Goal: Task Accomplishment & Management: Manage account settings

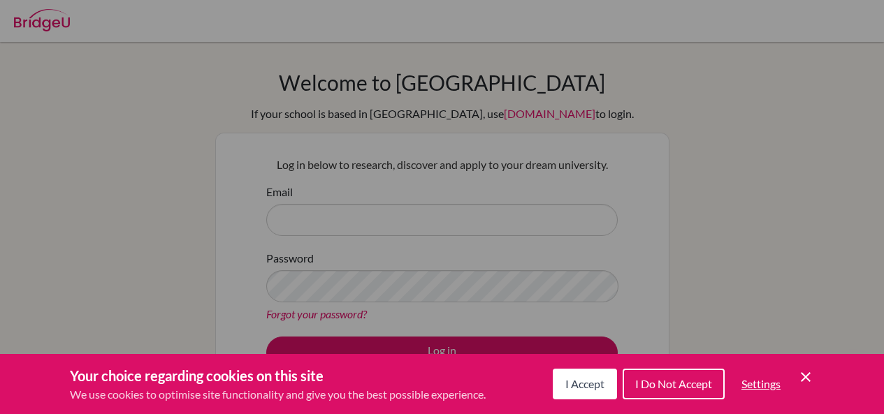
scroll to position [44, 0]
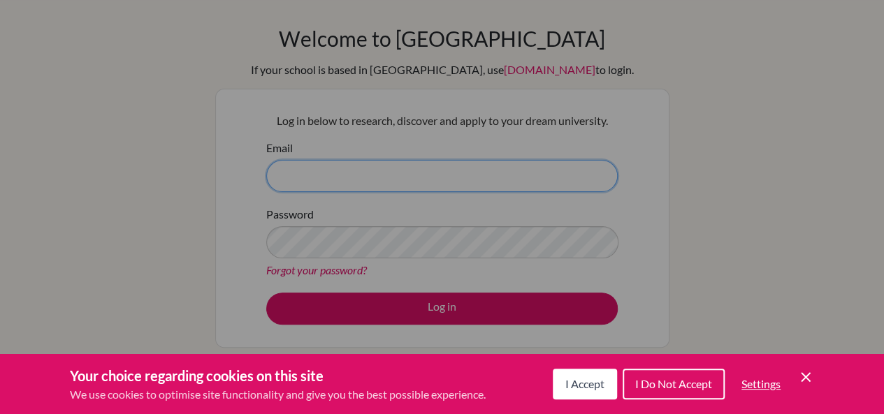
type input "marwa.g@greenwood.sch.ae"
click at [809, 378] on icon "Cookie Control Close Icon" at bounding box center [805, 377] width 17 height 17
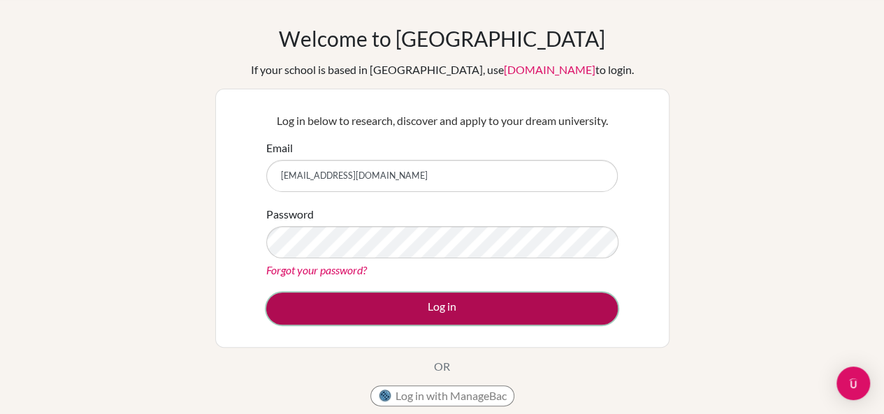
click at [499, 318] on button "Log in" at bounding box center [441, 309] width 351 height 32
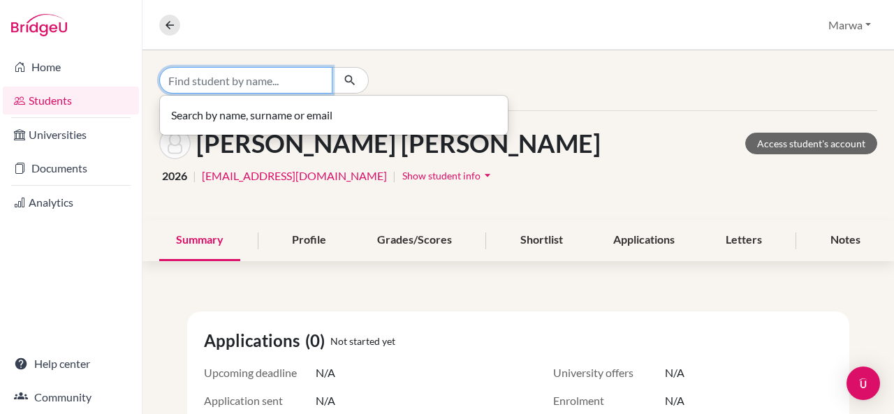
click at [212, 89] on input "Find student by name..." at bounding box center [245, 80] width 173 height 27
type input "2"
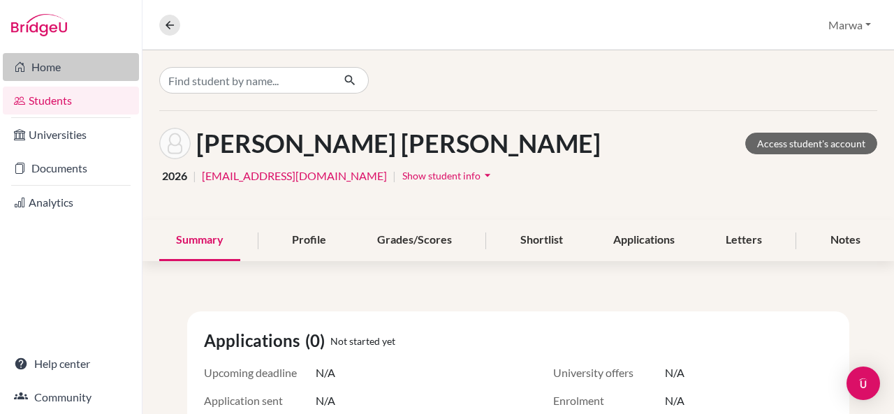
click at [78, 60] on link "Home" at bounding box center [71, 67] width 136 height 28
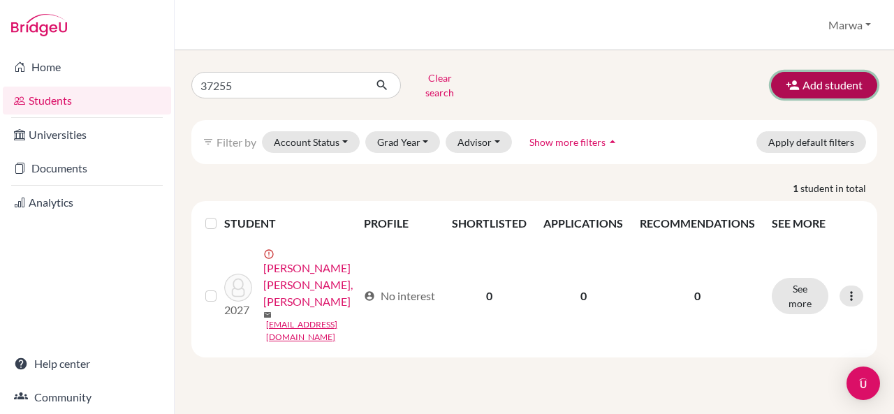
click at [815, 78] on button "Add student" at bounding box center [824, 85] width 106 height 27
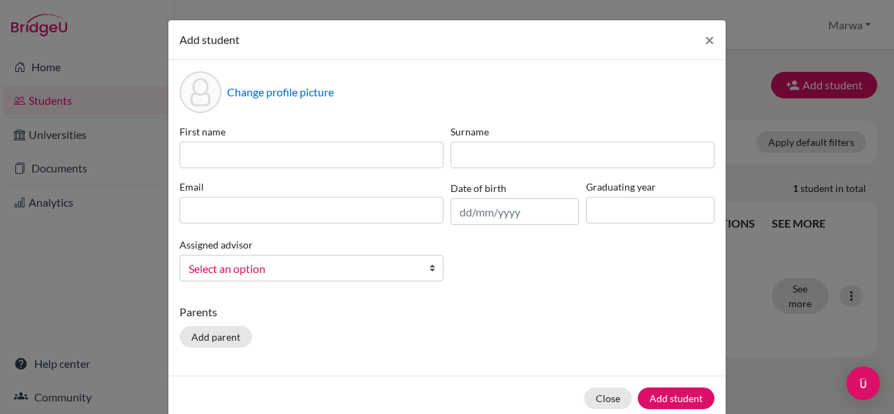
scroll to position [24, 0]
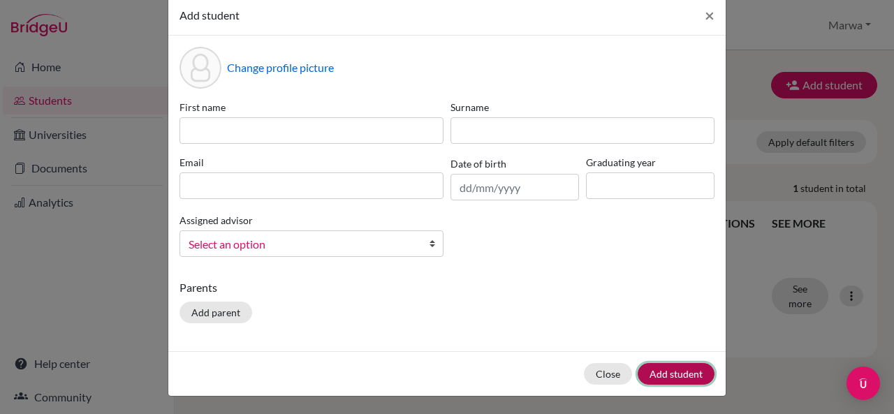
click at [660, 379] on button "Add student" at bounding box center [676, 374] width 77 height 22
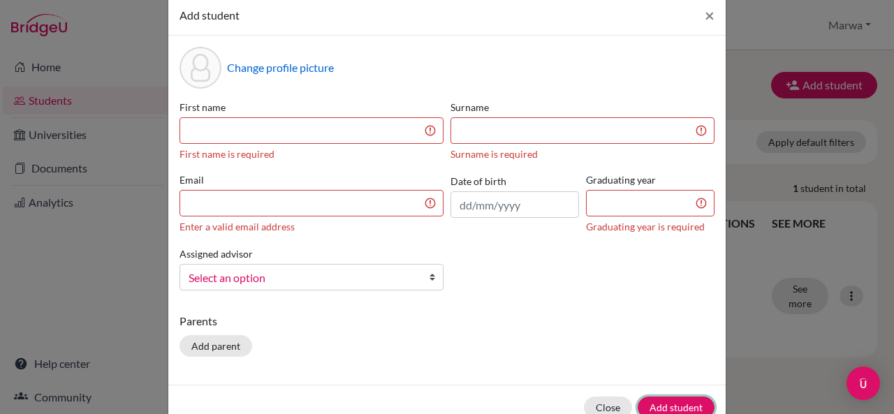
scroll to position [0, 0]
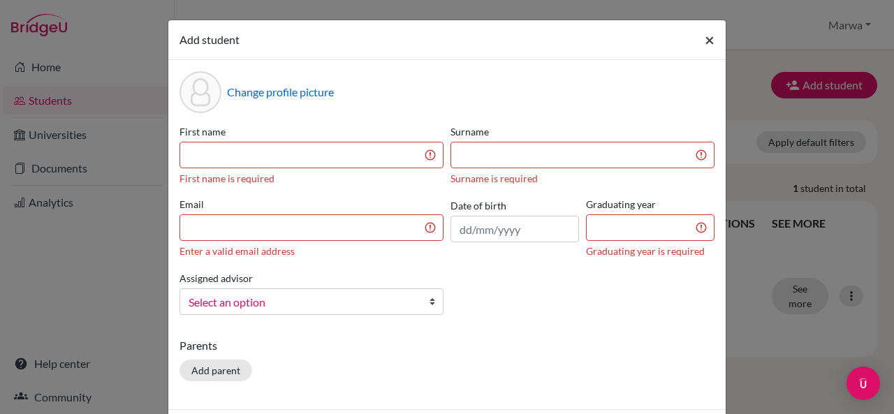
click at [705, 37] on span "×" at bounding box center [710, 39] width 10 height 20
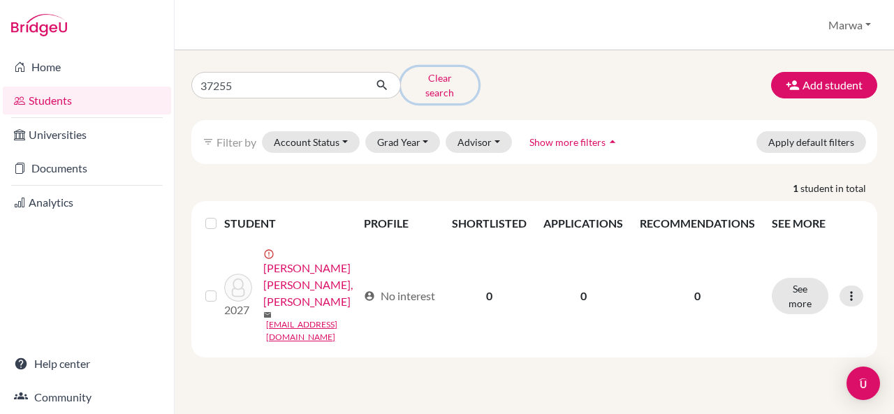
click at [437, 82] on button "Clear search" at bounding box center [440, 85] width 78 height 36
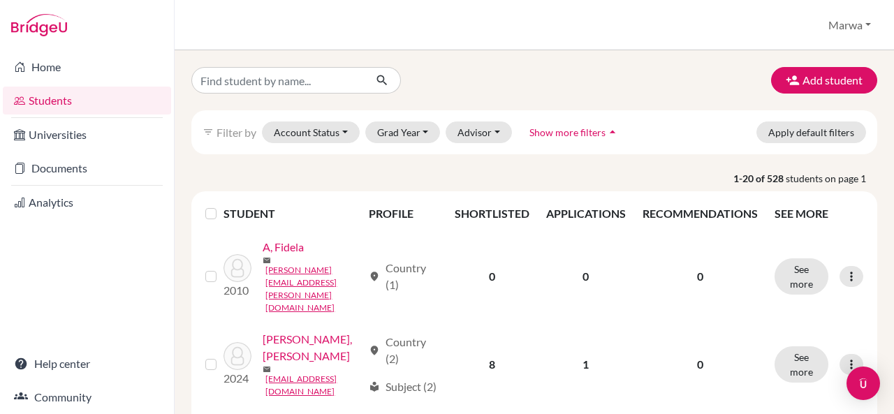
click at [57, 91] on link "Students" at bounding box center [87, 101] width 168 height 28
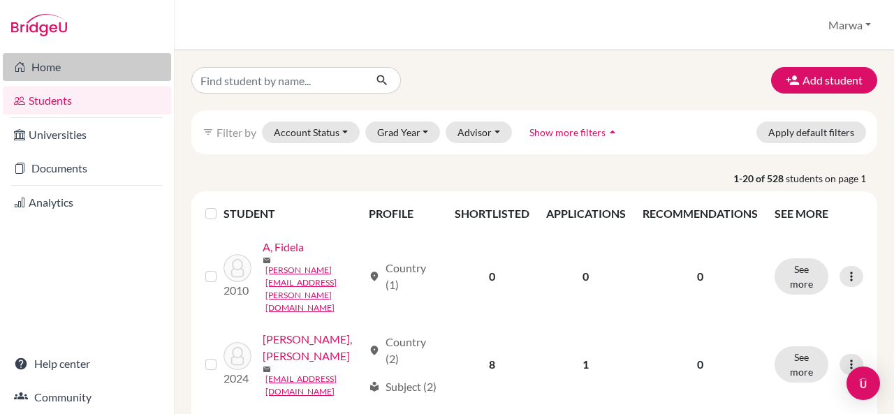
click at [50, 64] on link "Home" at bounding box center [87, 67] width 168 height 28
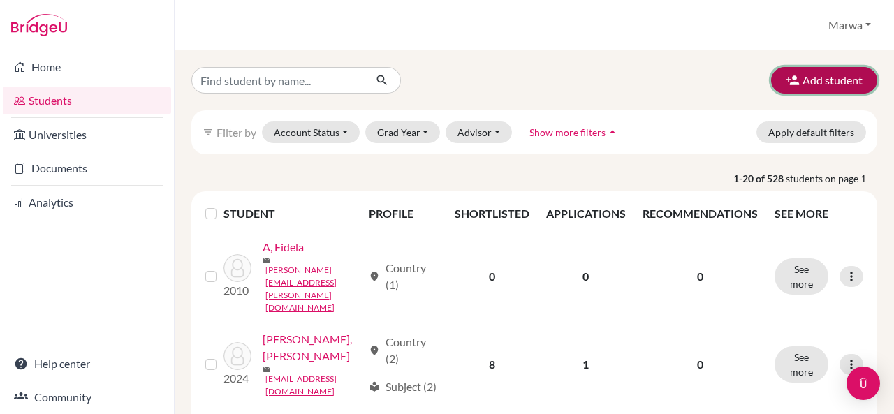
click at [826, 80] on button "Add student" at bounding box center [824, 80] width 106 height 27
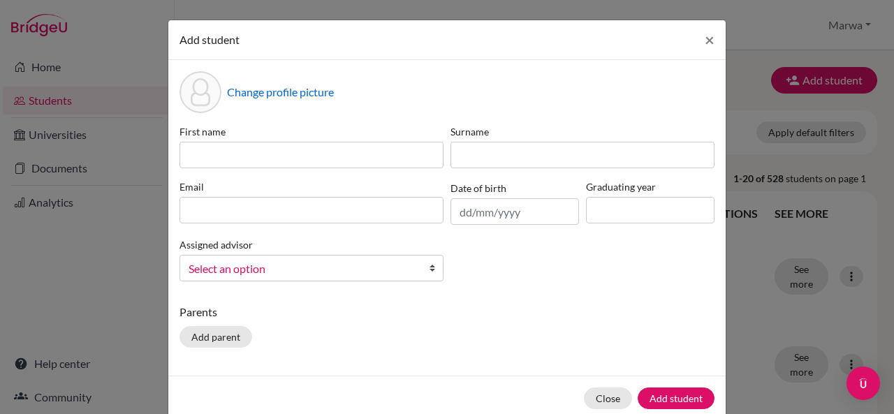
click at [492, 287] on div "First name Surname Email Date of birth Graduating year Assigned advisor Ghourab…" at bounding box center [447, 208] width 542 height 168
click at [706, 47] on span "×" at bounding box center [710, 39] width 10 height 20
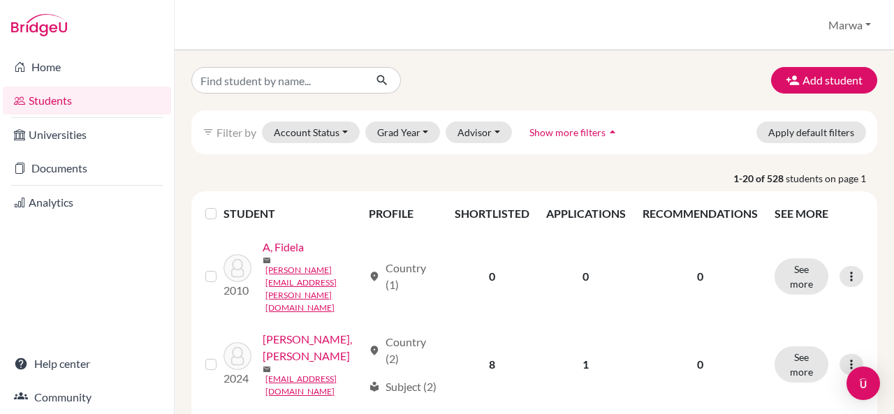
click at [57, 92] on link "Students" at bounding box center [87, 101] width 168 height 28
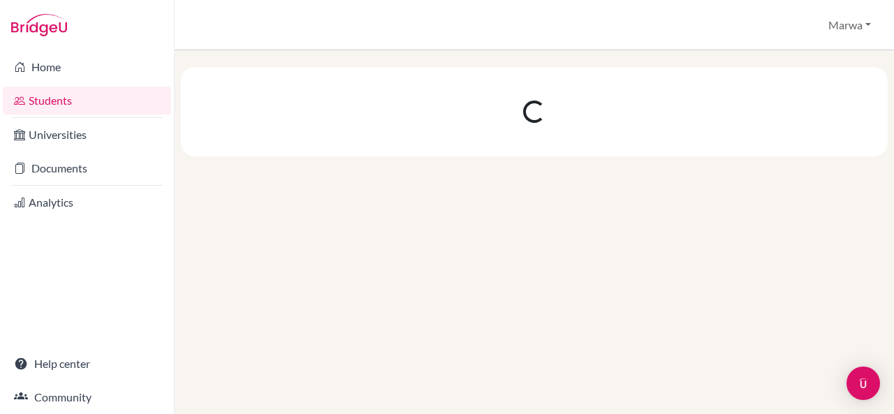
click at [57, 92] on link "Students" at bounding box center [87, 101] width 168 height 28
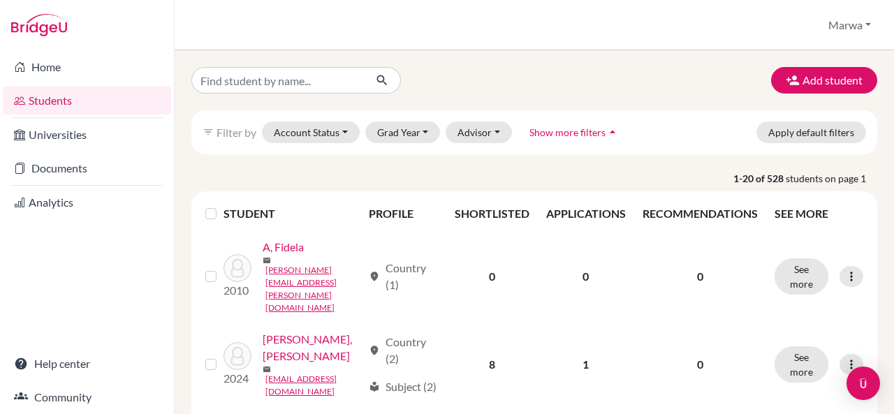
click at [459, 61] on div "Add student filter_list Filter by Account Status Active accounts Archived accou…" at bounding box center [534, 232] width 719 height 364
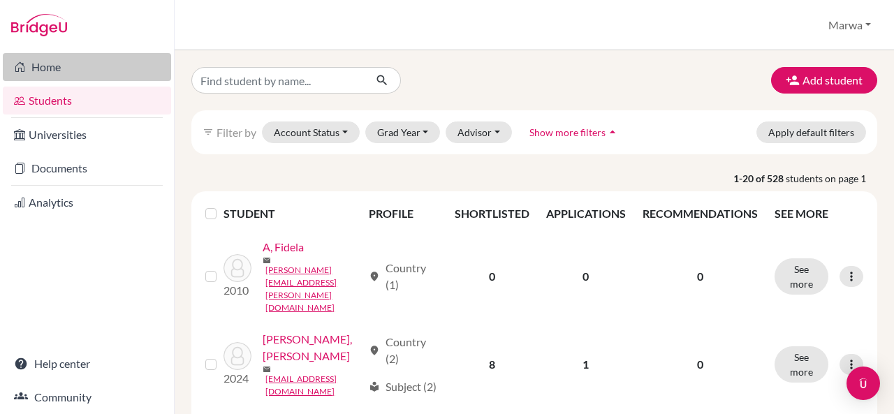
click at [75, 70] on link "Home" at bounding box center [87, 67] width 168 height 28
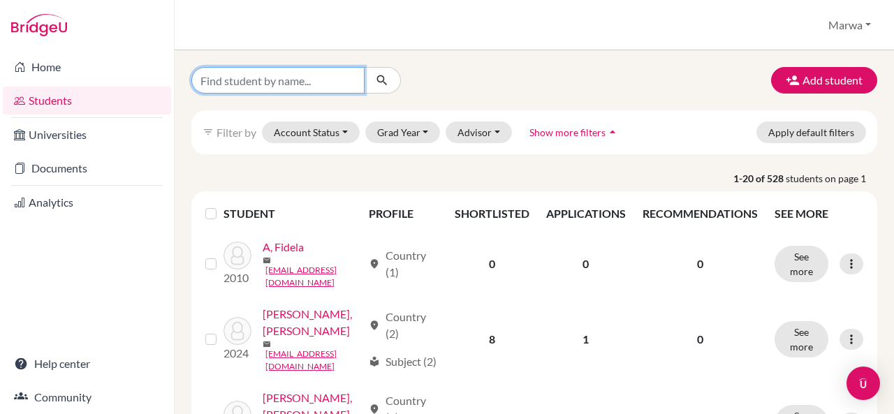
click at [256, 81] on input "Find student by name..." at bounding box center [277, 80] width 173 height 27
type input "2025"
click button "submit" at bounding box center [382, 80] width 37 height 27
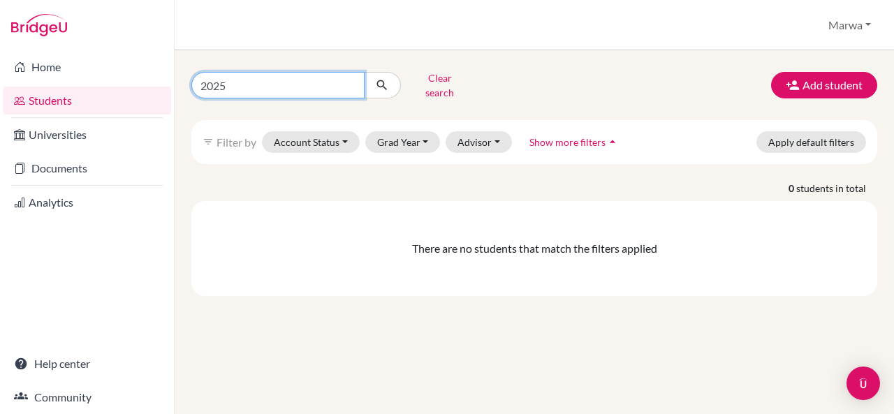
click at [256, 81] on input "2025" at bounding box center [277, 85] width 173 height 27
type input "2026"
click button "submit" at bounding box center [382, 85] width 37 height 27
click at [256, 81] on input "2026" at bounding box center [277, 85] width 173 height 27
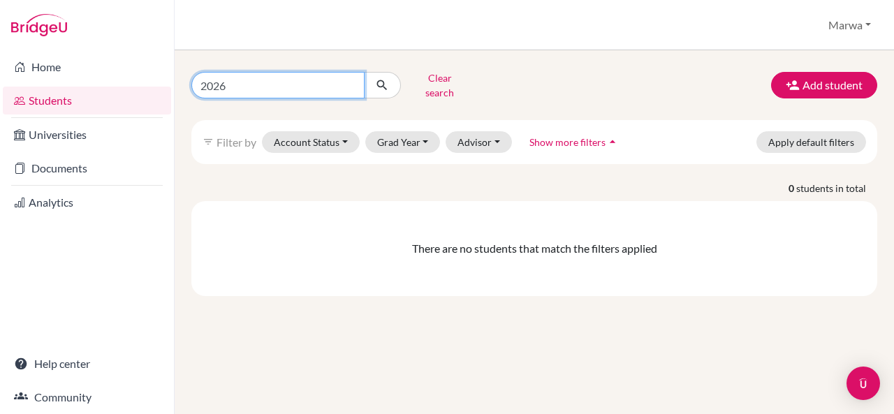
click at [256, 81] on input "2026" at bounding box center [277, 85] width 173 height 27
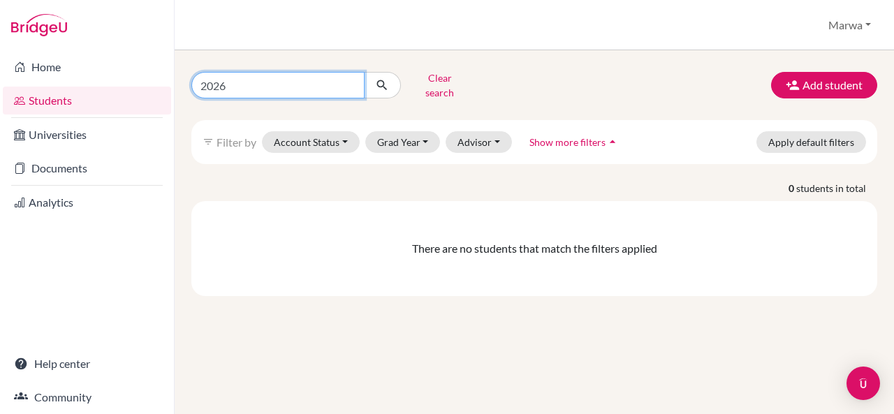
click at [256, 81] on input "2026" at bounding box center [277, 85] width 173 height 27
type input "20267"
click button "submit" at bounding box center [382, 85] width 37 height 27
click at [226, 78] on input "20267" at bounding box center [277, 85] width 173 height 27
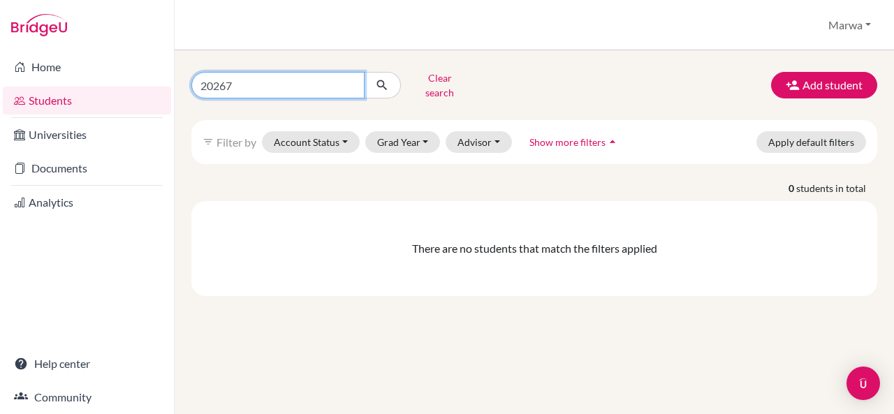
type input "2027"
click button "submit" at bounding box center [382, 85] width 37 height 27
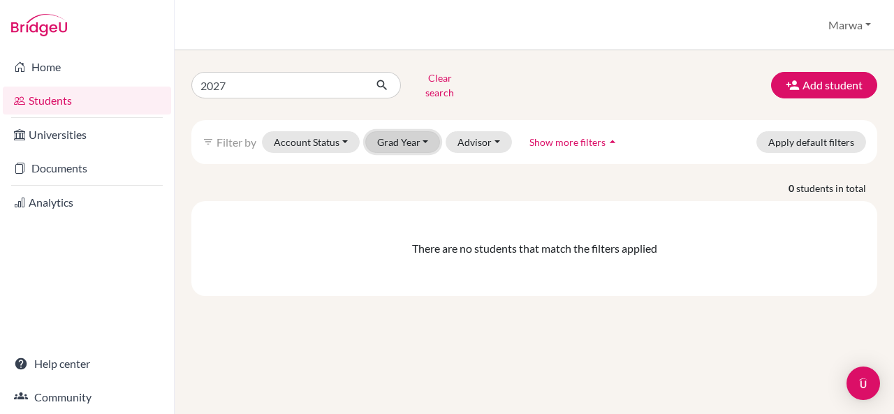
click at [428, 133] on button "Grad Year" at bounding box center [402, 142] width 75 height 22
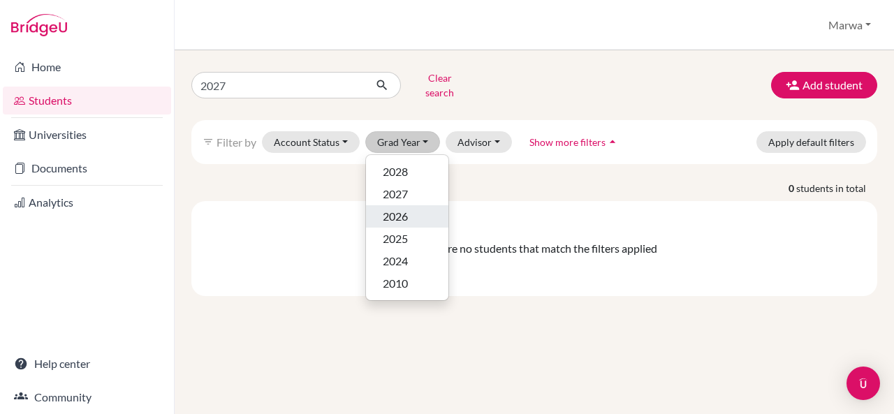
click at [404, 210] on span "2026" at bounding box center [395, 216] width 25 height 17
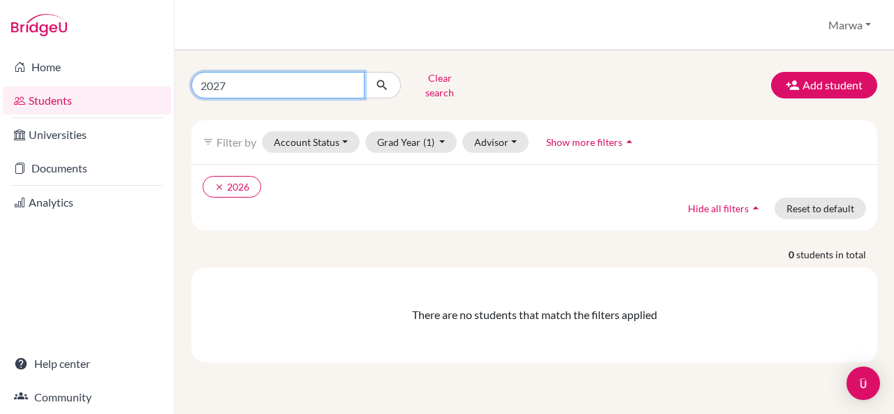
click at [246, 73] on input "2027" at bounding box center [277, 85] width 173 height 27
type input "2026"
click button "submit" at bounding box center [382, 85] width 37 height 27
click at [379, 206] on div "clear 2026 Hide all filters arrow_drop_up Reset to default" at bounding box center [534, 197] width 686 height 66
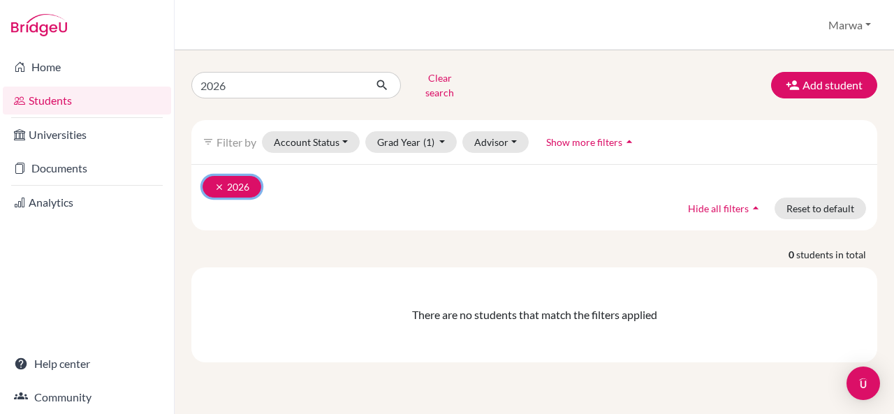
click at [215, 182] on icon "clear" at bounding box center [219, 187] width 10 height 10
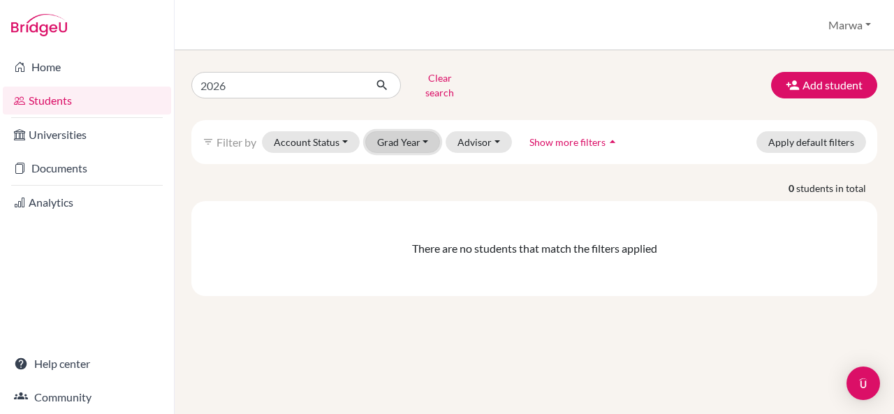
click at [414, 132] on button "Grad Year" at bounding box center [402, 142] width 75 height 22
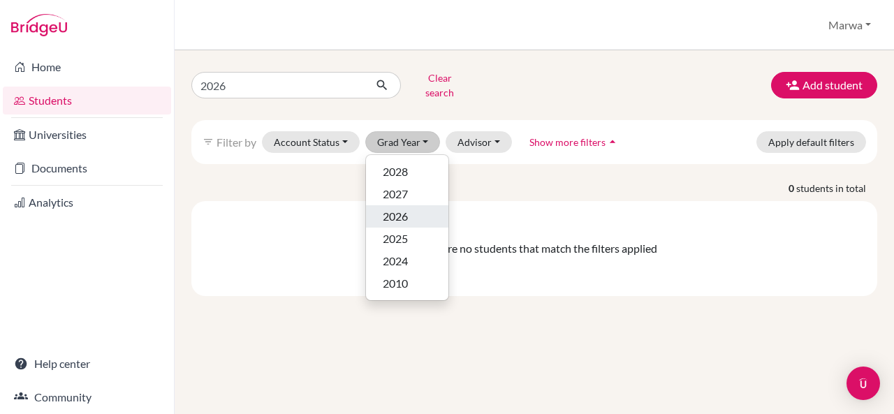
click at [409, 208] on div "2026" at bounding box center [407, 216] width 49 height 17
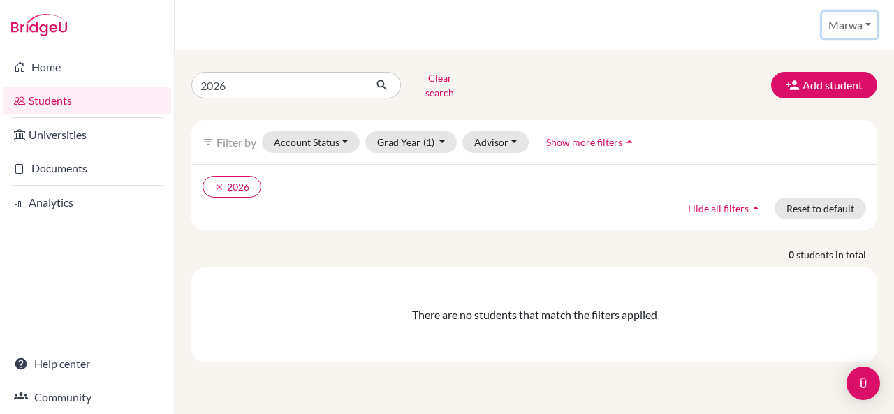
click at [870, 22] on button "Marwa" at bounding box center [849, 25] width 55 height 27
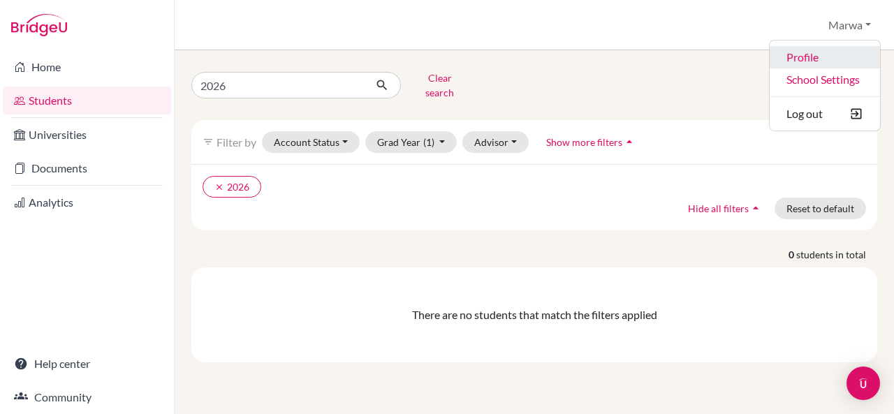
click at [814, 55] on link "Profile" at bounding box center [825, 57] width 110 height 22
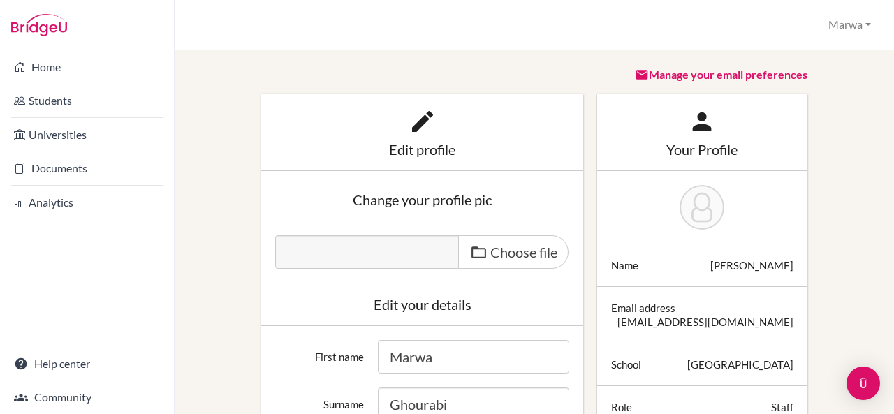
click at [511, 72] on div at bounding box center [422, 72] width 322 height 10
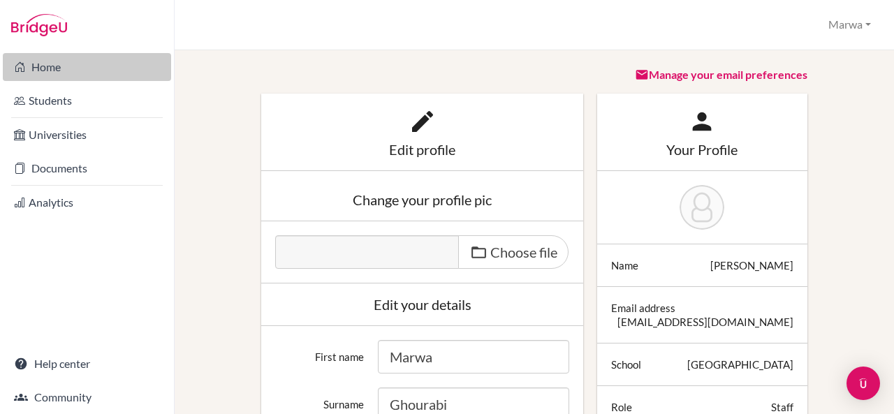
click at [85, 65] on link "Home" at bounding box center [87, 67] width 168 height 28
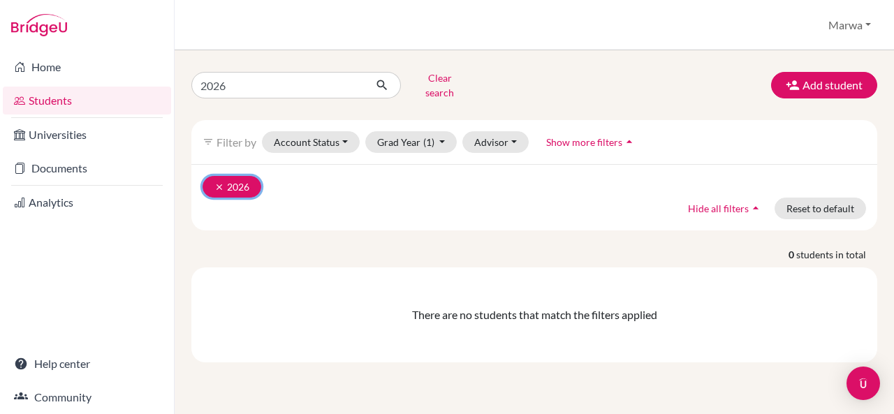
click at [214, 182] on icon "clear" at bounding box center [219, 187] width 10 height 10
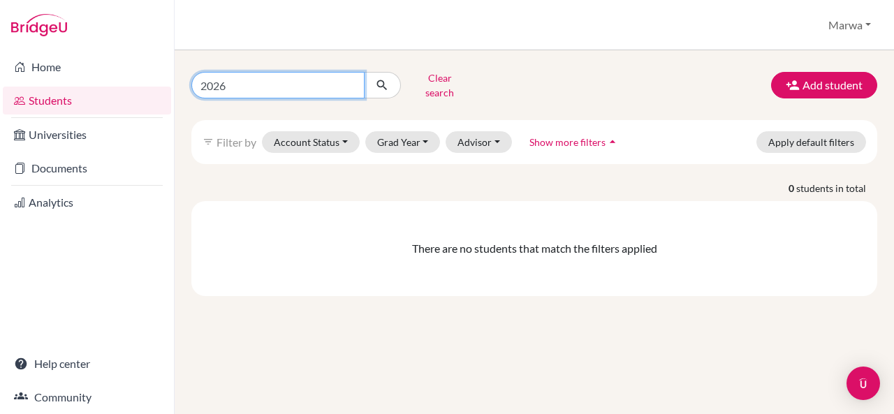
click at [237, 84] on input "2026" at bounding box center [277, 85] width 173 height 27
type input "2025"
click button "submit" at bounding box center [382, 85] width 37 height 27
click at [237, 84] on input "2025" at bounding box center [277, 85] width 173 height 27
type input "2026"
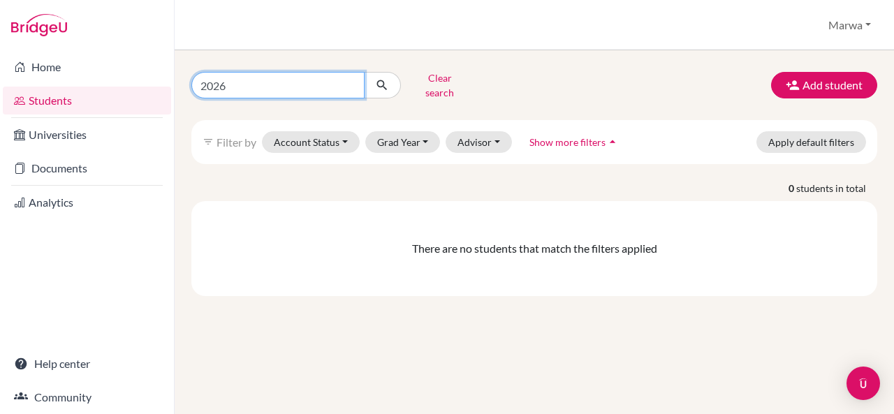
click button "submit" at bounding box center [382, 85] width 37 height 27
click at [237, 84] on input "2026" at bounding box center [277, 85] width 173 height 27
type input "2"
click at [256, 290] on div "Clear search Add student filter_list Filter by Account Status Active accounts A…" at bounding box center [534, 232] width 719 height 364
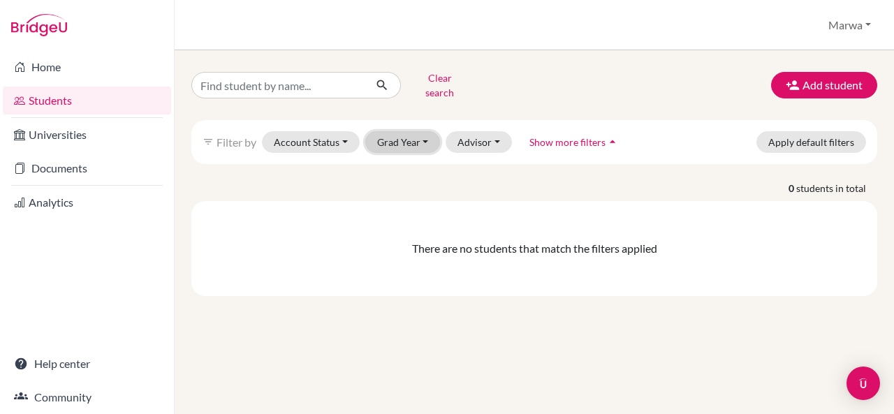
click at [413, 138] on button "Grad Year" at bounding box center [402, 142] width 75 height 22
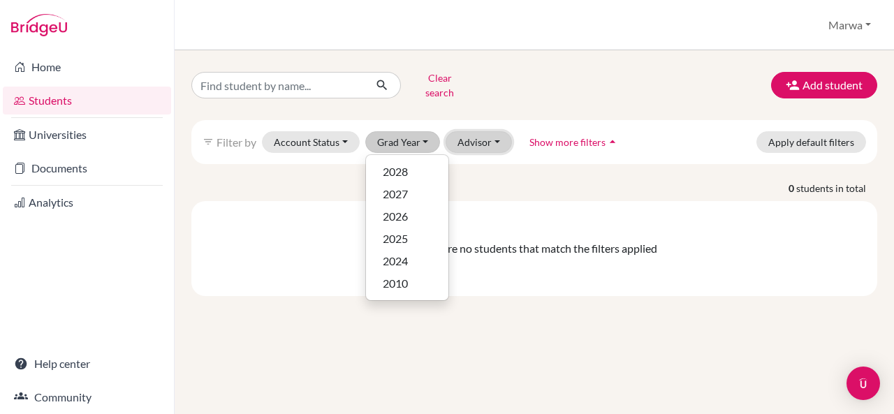
click at [489, 131] on button "Advisor" at bounding box center [479, 142] width 66 height 22
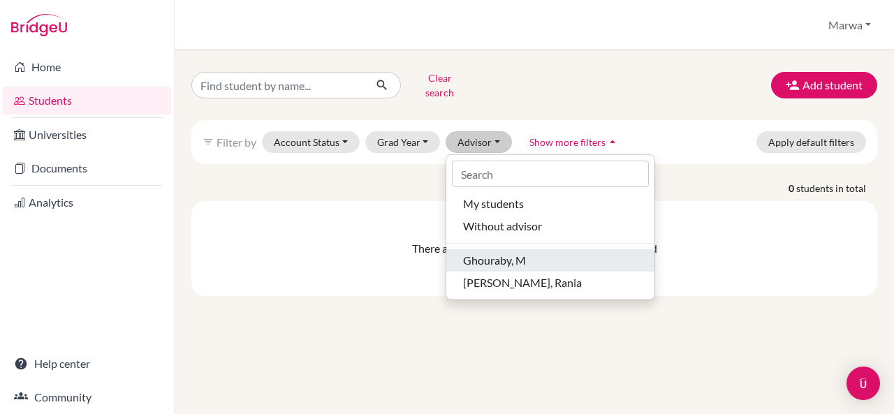
click at [505, 256] on span "Ghouraby, M" at bounding box center [494, 260] width 63 height 17
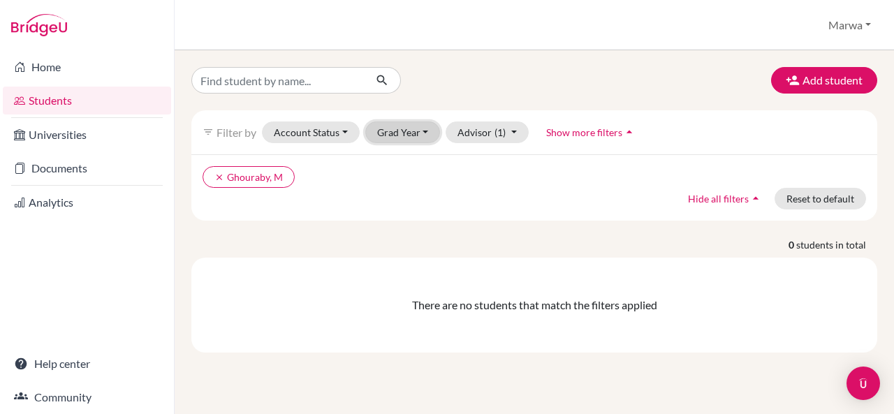
click at [425, 128] on button "Grad Year" at bounding box center [402, 133] width 75 height 22
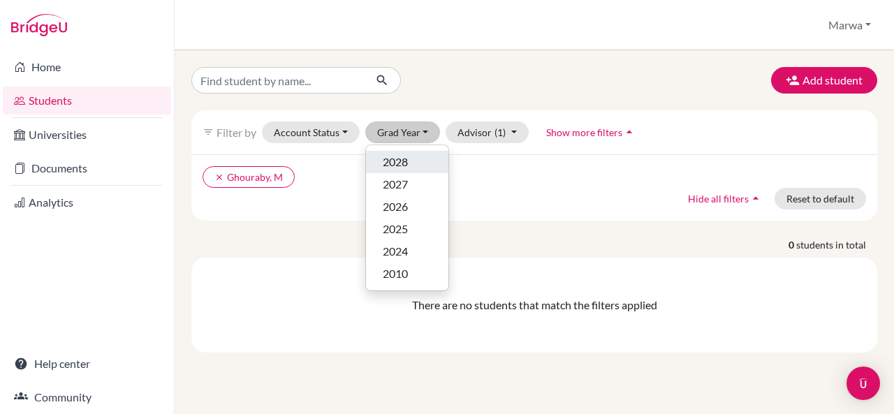
click at [408, 165] on div "2028" at bounding box center [407, 162] width 49 height 17
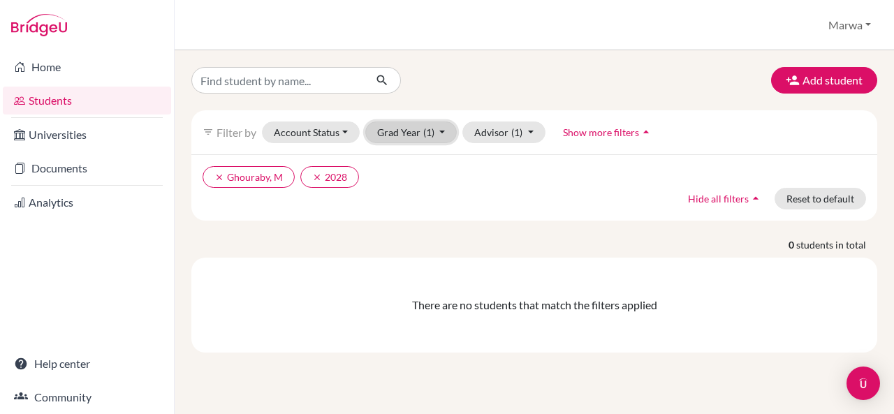
click at [438, 125] on button "Grad Year (1)" at bounding box center [411, 133] width 92 height 22
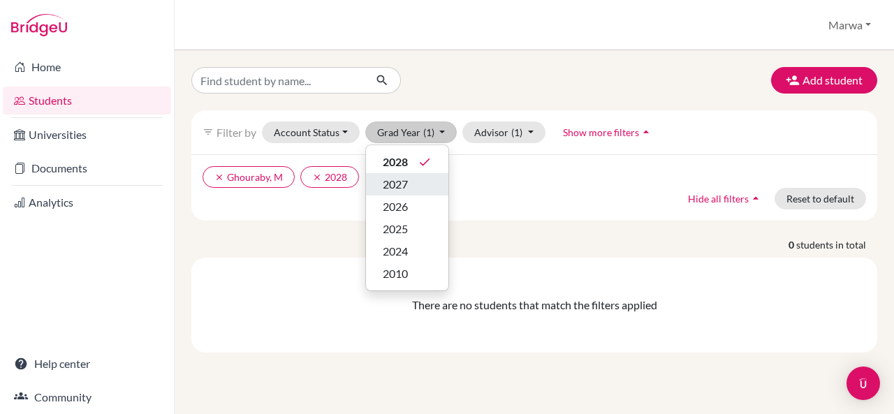
click at [415, 191] on div "2027" at bounding box center [407, 184] width 49 height 17
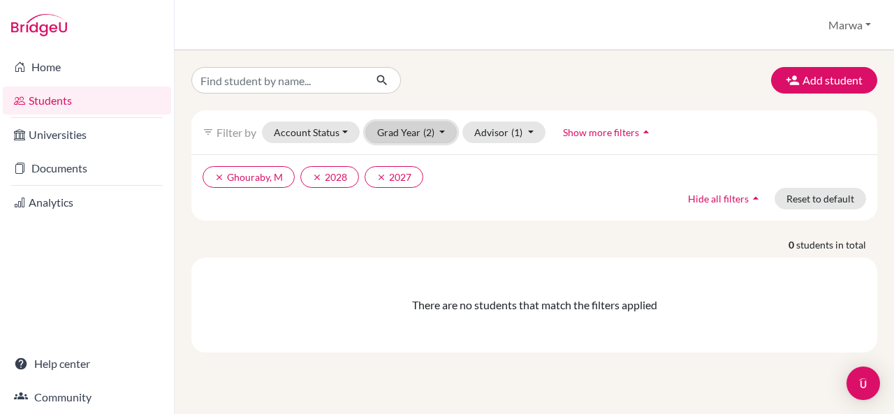
click at [440, 132] on button "Grad Year (2)" at bounding box center [411, 133] width 92 height 22
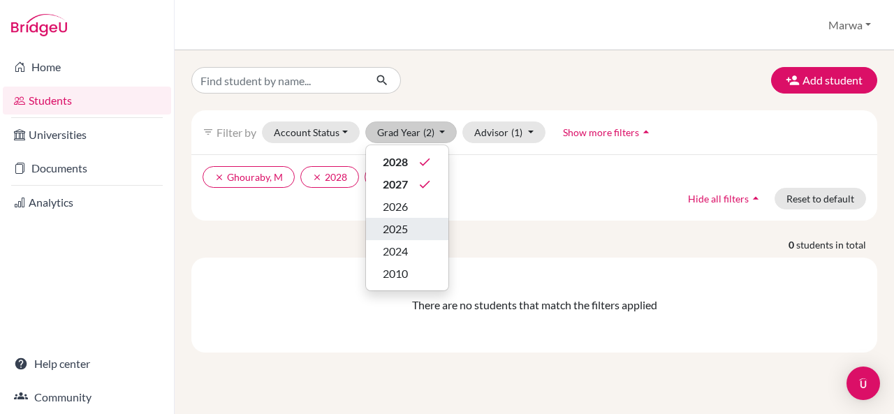
click at [437, 219] on button "2025" at bounding box center [407, 229] width 82 height 22
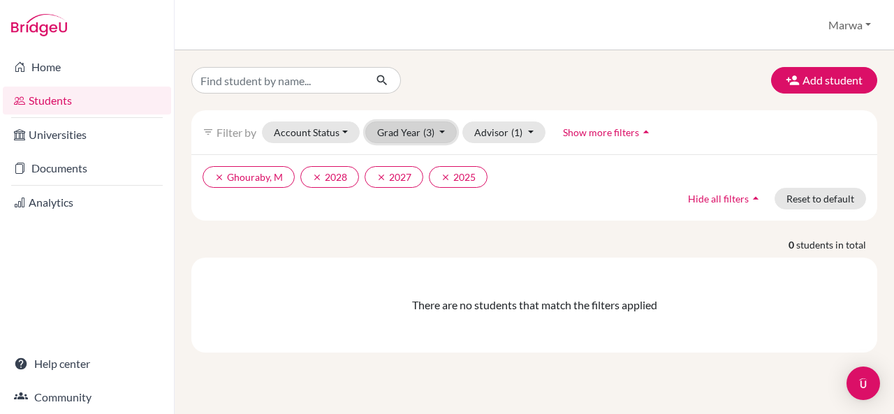
click at [443, 133] on button "Grad Year (3)" at bounding box center [411, 133] width 92 height 22
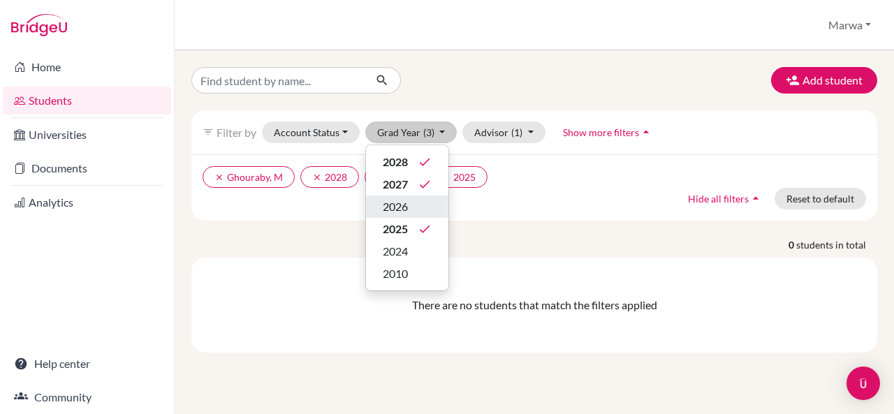
click at [416, 202] on div "2026" at bounding box center [407, 206] width 49 height 17
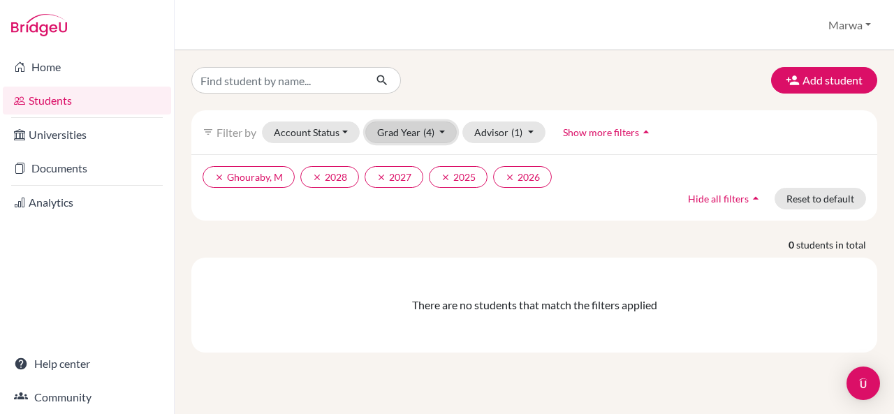
click at [441, 131] on button "Grad Year (4)" at bounding box center [411, 133] width 92 height 22
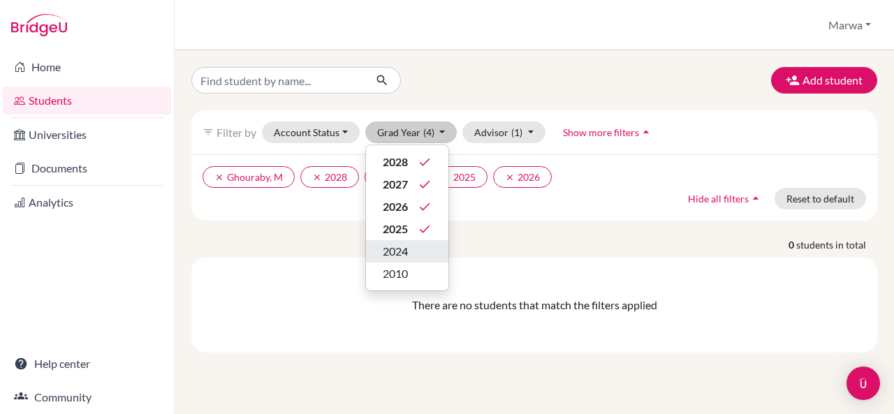
click at [432, 245] on button "2024" at bounding box center [407, 251] width 82 height 22
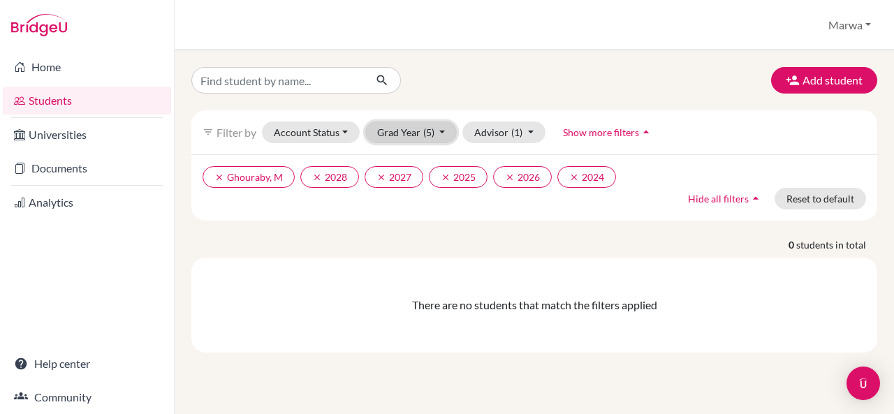
click at [441, 128] on button "Grad Year (5)" at bounding box center [411, 133] width 92 height 22
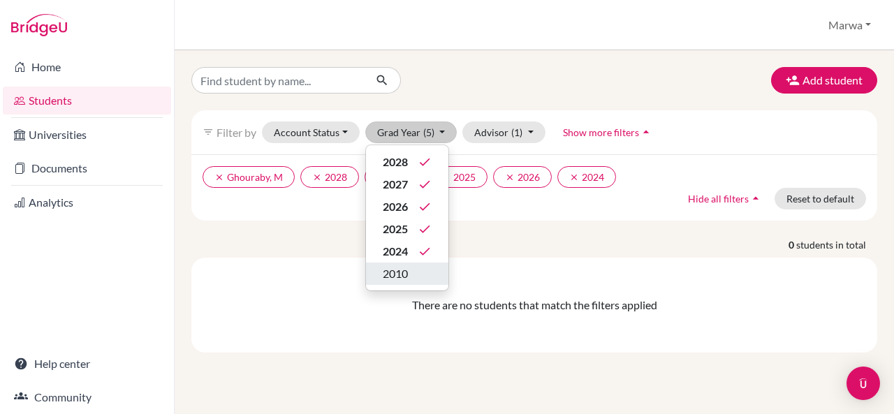
click at [425, 274] on div "2010" at bounding box center [407, 273] width 49 height 17
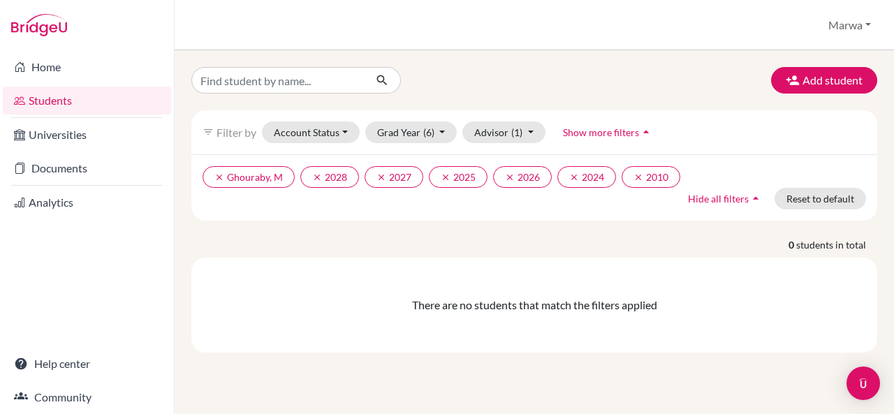
click at [504, 309] on div "There are no students that match the filters applied" at bounding box center [535, 305] width 664 height 17
click at [240, 66] on div "Add student filter_list Filter by Account Status Active accounts Archived accou…" at bounding box center [534, 232] width 719 height 364
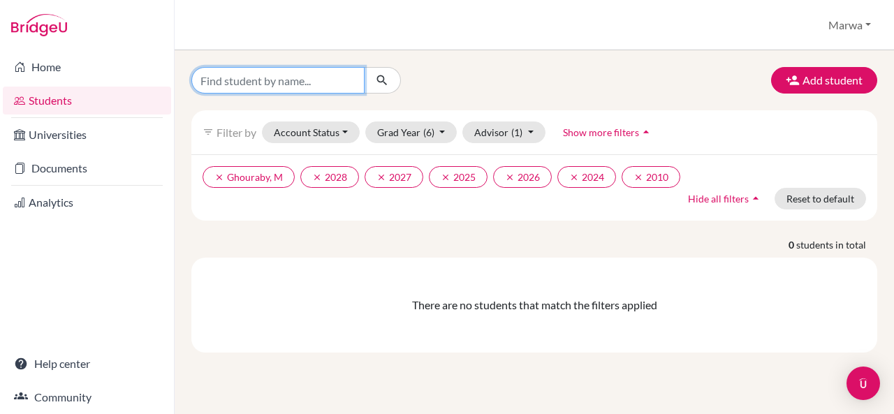
click at [240, 72] on input "Find student by name..." at bounding box center [277, 80] width 173 height 27
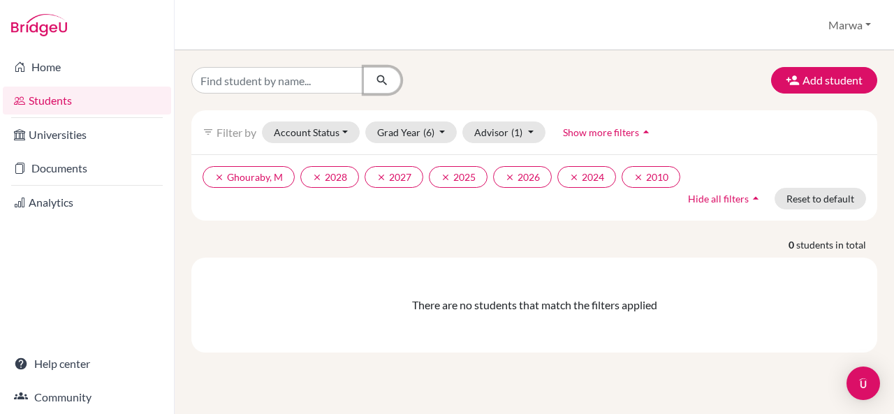
click at [380, 76] on icon "submit" at bounding box center [382, 80] width 14 height 14
click at [643, 177] on button "clear 2010" at bounding box center [651, 177] width 59 height 22
click at [571, 181] on button "clear 2024" at bounding box center [586, 177] width 59 height 22
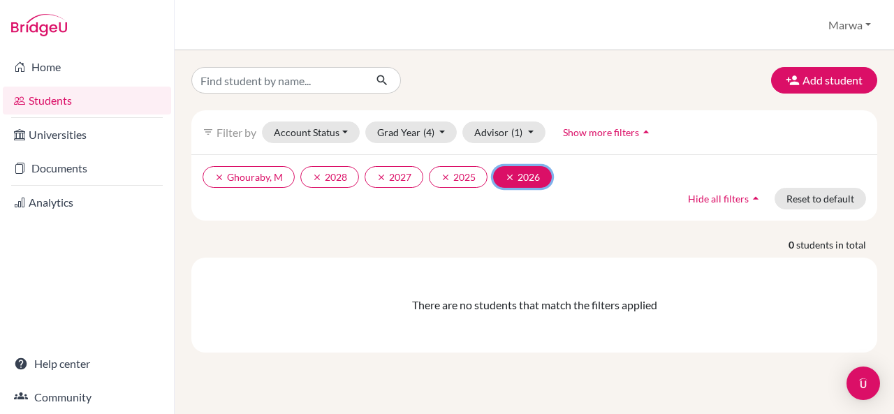
click at [500, 172] on button "clear 2026" at bounding box center [522, 177] width 59 height 22
click at [441, 177] on icon "clear" at bounding box center [446, 178] width 10 height 10
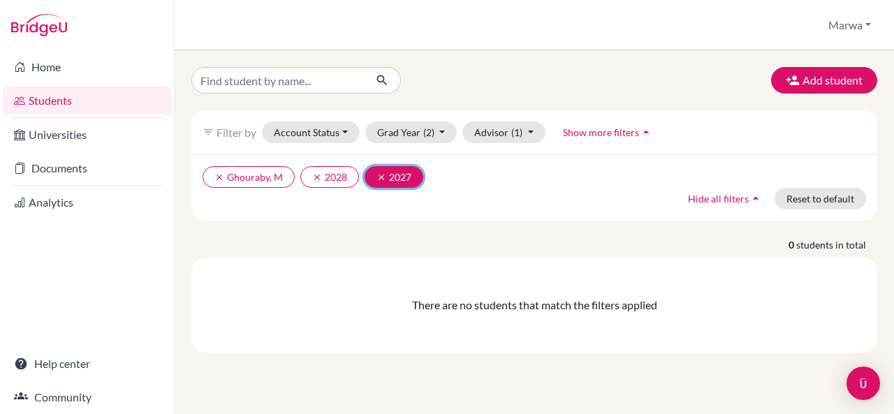
click at [379, 175] on icon "clear" at bounding box center [381, 178] width 10 height 10
click at [316, 175] on icon "clear" at bounding box center [317, 178] width 10 height 10
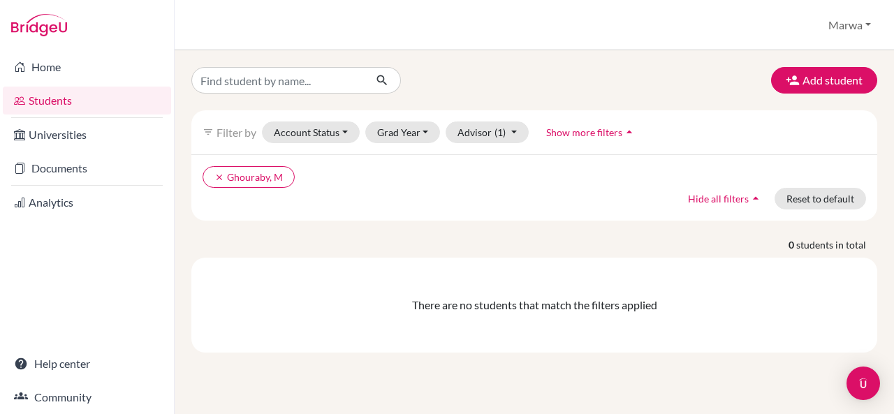
click at [332, 224] on div "Add student filter_list Filter by Account Status Active accounts Archived accou…" at bounding box center [534, 210] width 686 height 286
drag, startPoint x: 483, startPoint y: 25, endPoint x: 321, endPoint y: -59, distance: 182.4
click at [321, 0] on html "Home Students Universities Documents Analytics Help center Community Students o…" at bounding box center [447, 207] width 894 height 414
click at [222, 175] on icon "clear" at bounding box center [219, 178] width 10 height 10
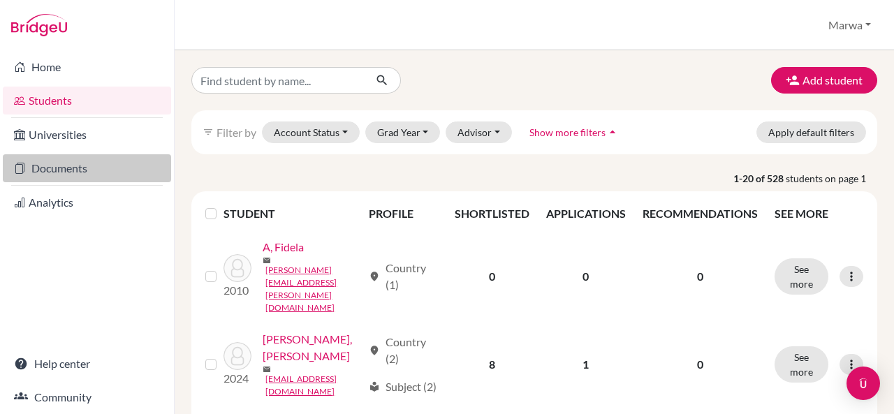
click at [89, 170] on link "Documents" at bounding box center [87, 168] width 168 height 28
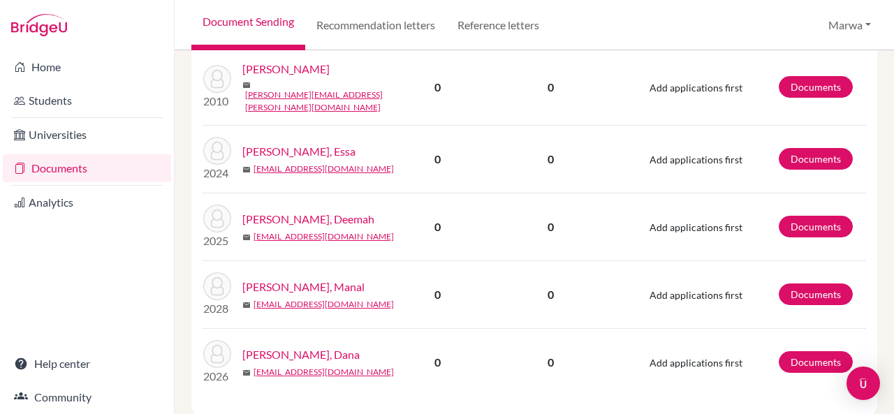
scroll to position [1372, 0]
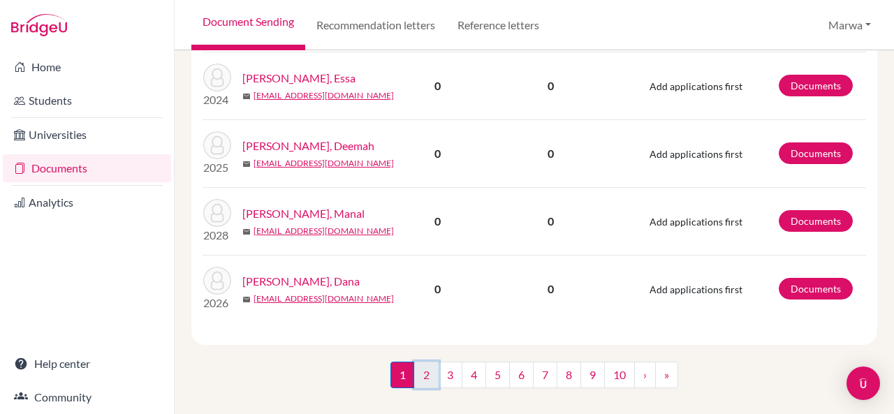
click at [427, 362] on link "2" at bounding box center [426, 375] width 24 height 27
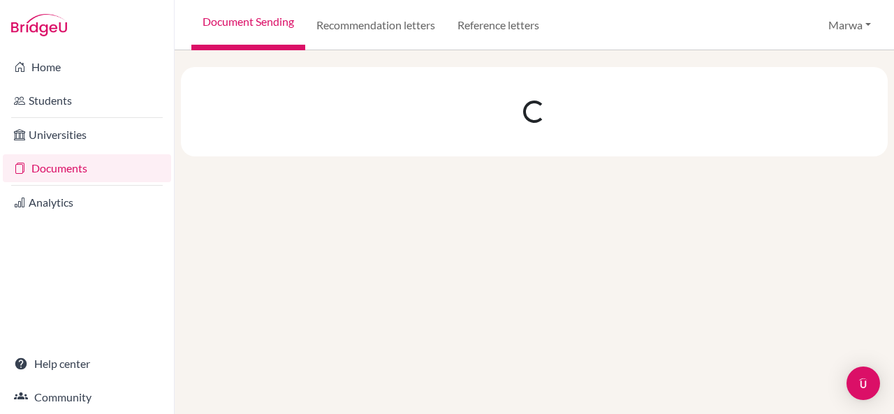
scroll to position [0, 0]
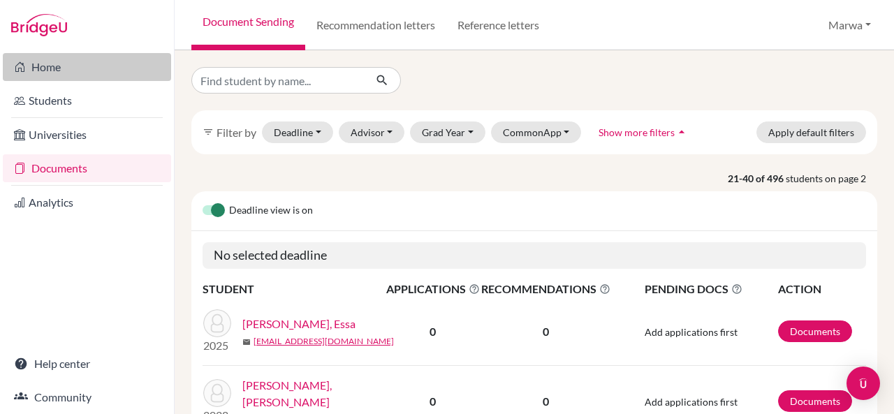
click at [47, 64] on link "Home" at bounding box center [87, 67] width 168 height 28
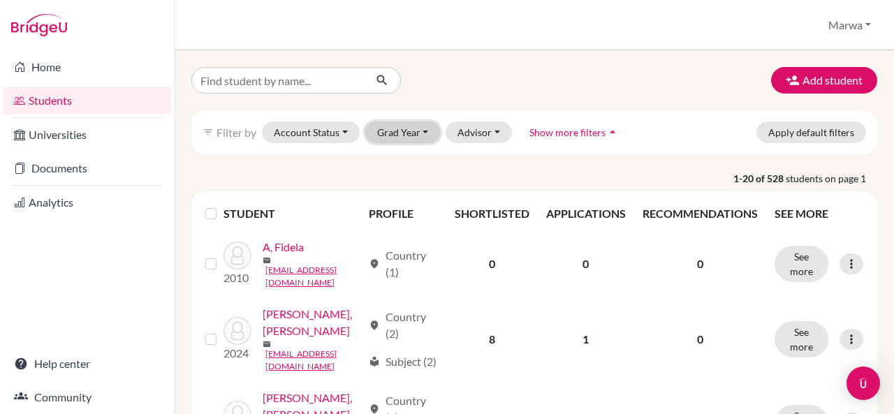
click at [425, 127] on button "Grad Year" at bounding box center [402, 133] width 75 height 22
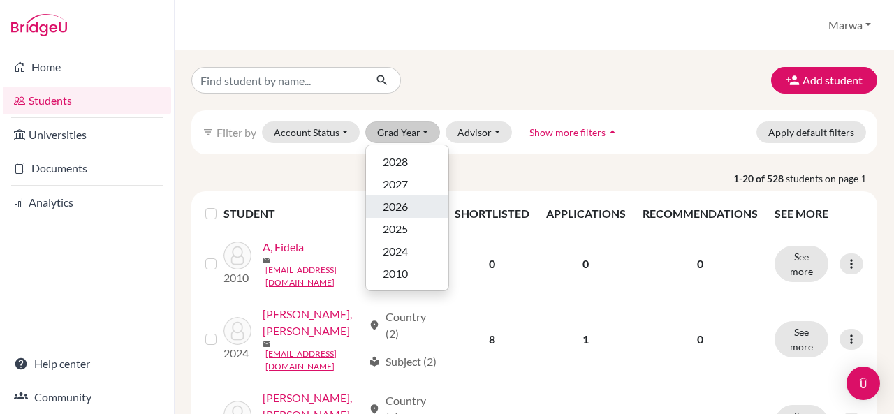
click at [408, 210] on div "2026" at bounding box center [407, 206] width 49 height 17
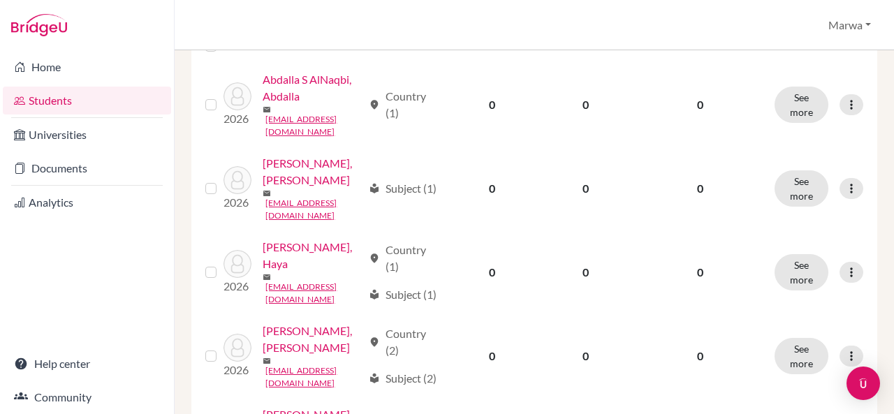
scroll to position [24, 0]
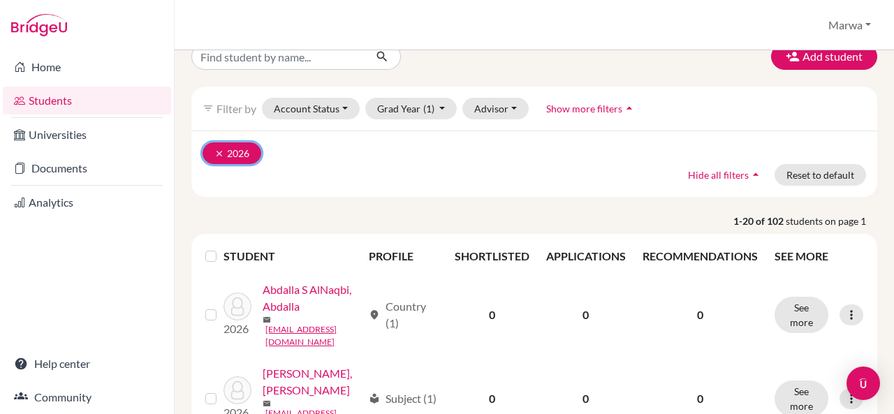
click at [220, 149] on icon "clear" at bounding box center [219, 154] width 10 height 10
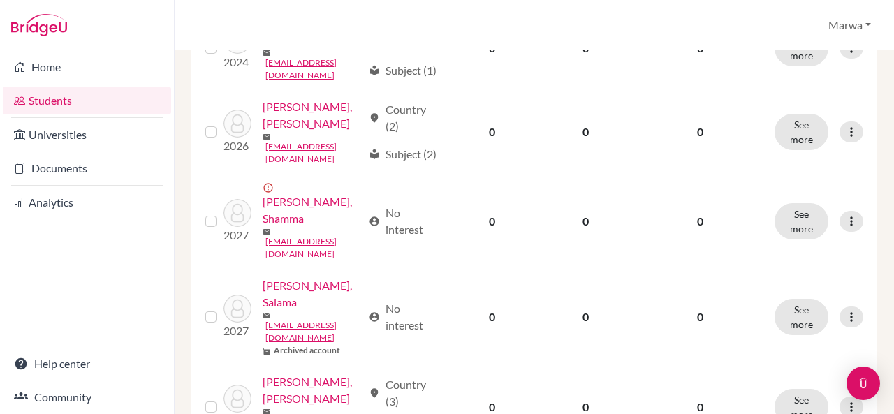
scroll to position [1363, 0]
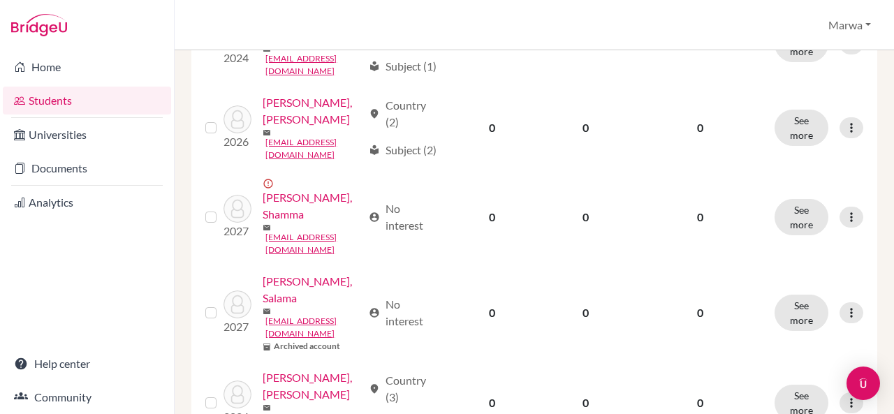
click at [56, 97] on link "Students" at bounding box center [87, 101] width 168 height 28
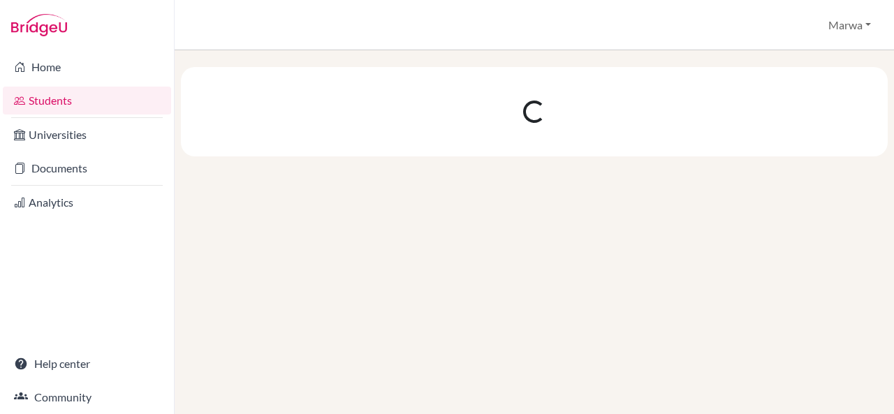
click at [78, 177] on link "Documents" at bounding box center [87, 168] width 168 height 28
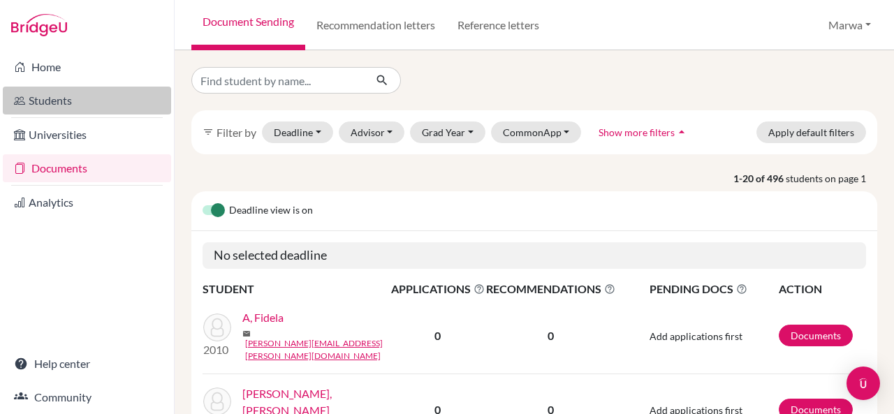
click at [67, 100] on link "Students" at bounding box center [87, 101] width 168 height 28
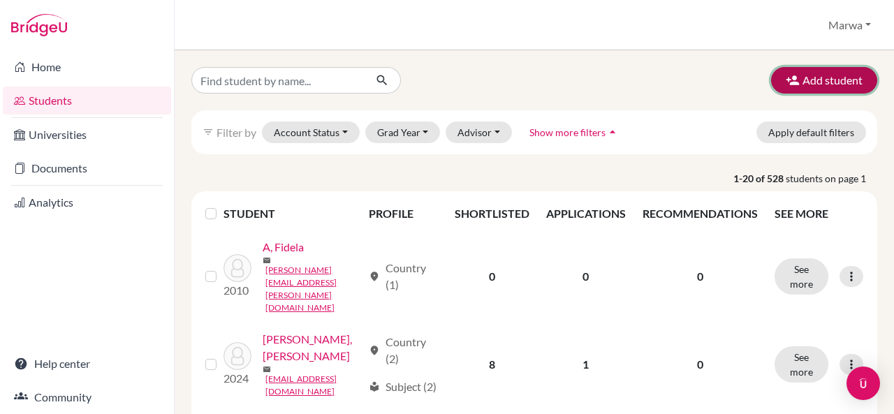
click at [833, 87] on button "Add student" at bounding box center [824, 80] width 106 height 27
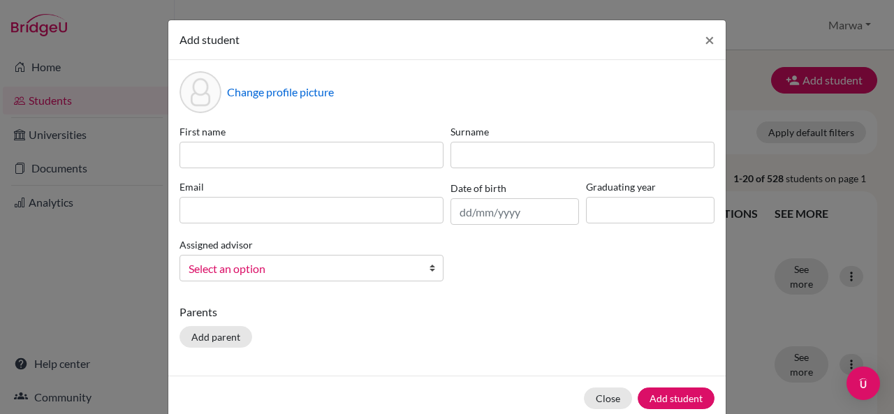
scroll to position [24, 0]
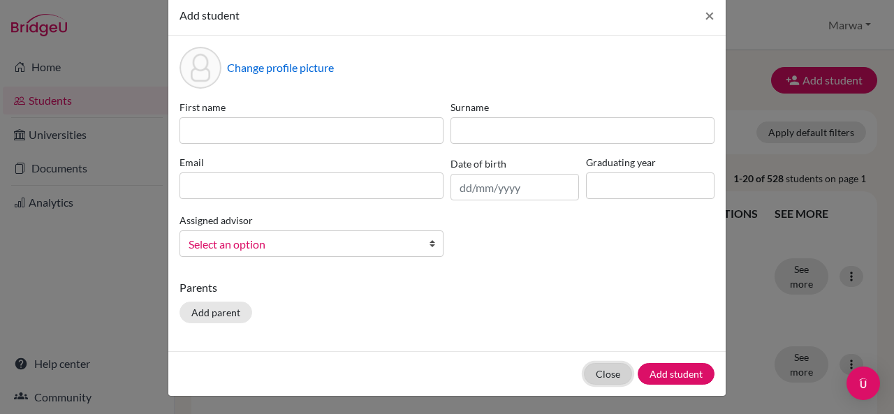
click at [609, 372] on button "Close" at bounding box center [608, 374] width 48 height 22
